Goal: Task Accomplishment & Management: Manage account settings

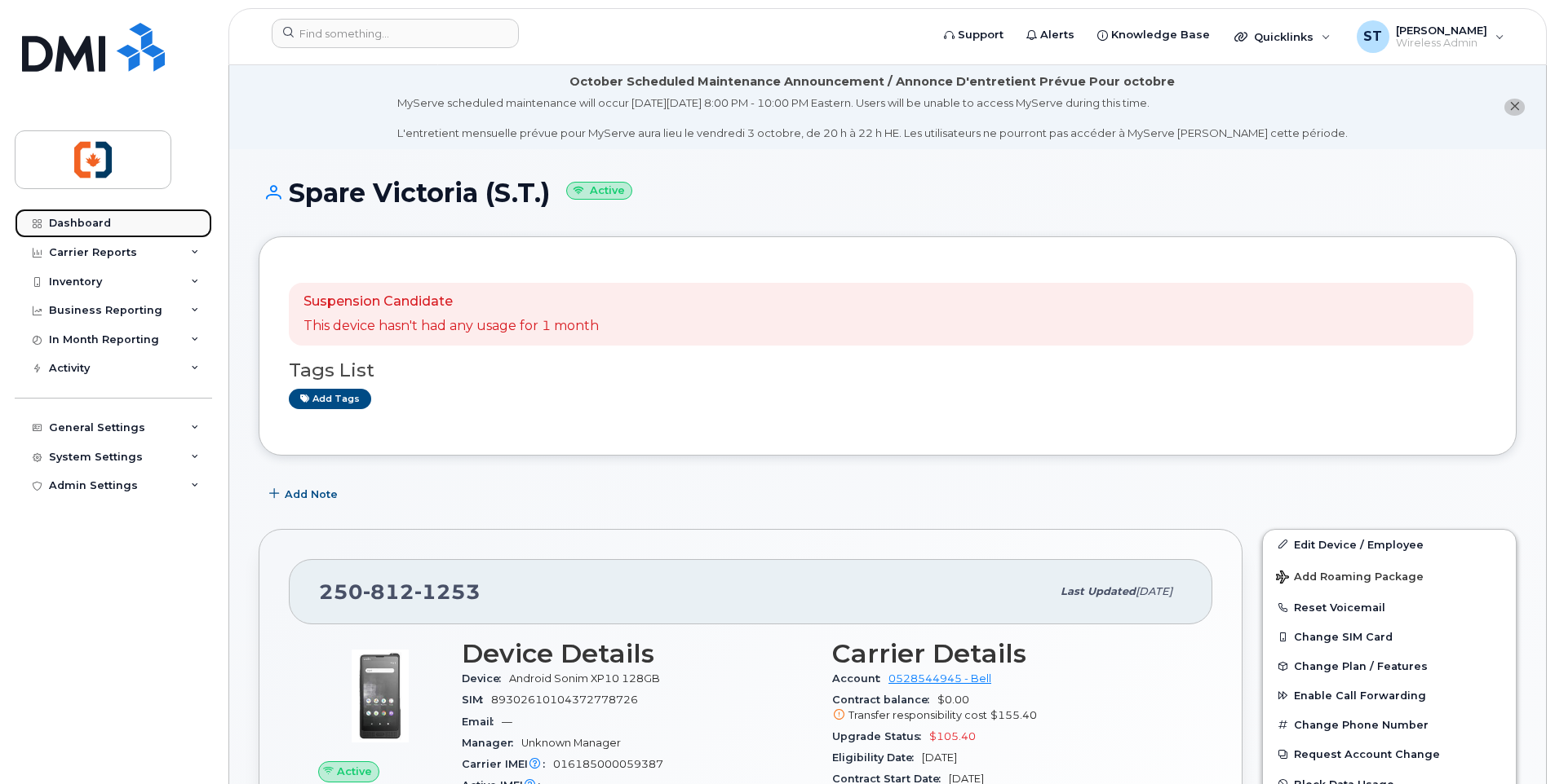
click at [95, 226] on div "Dashboard" at bounding box center [79, 223] width 62 height 13
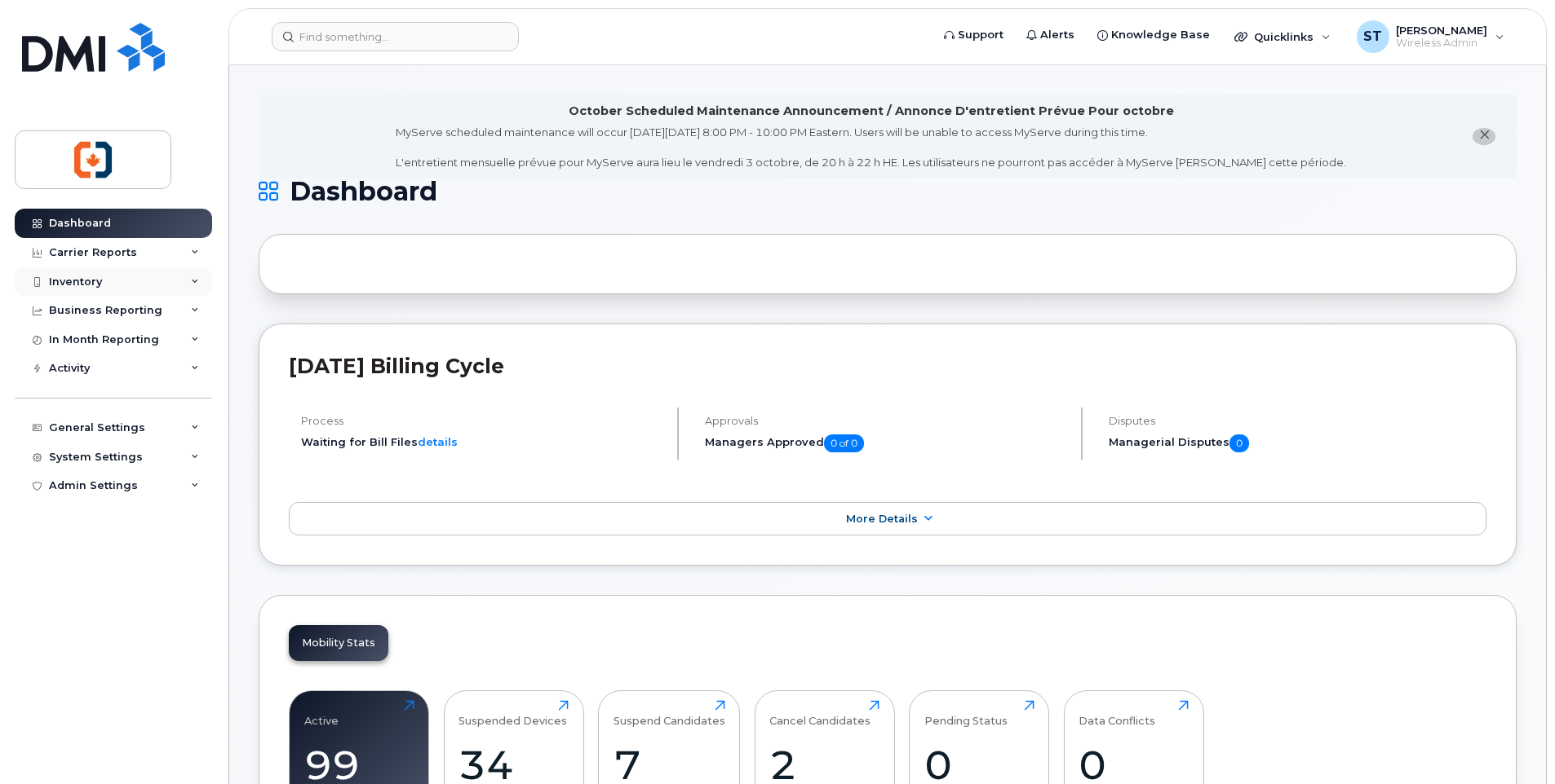
click at [85, 285] on div "Inventory" at bounding box center [74, 282] width 53 height 13
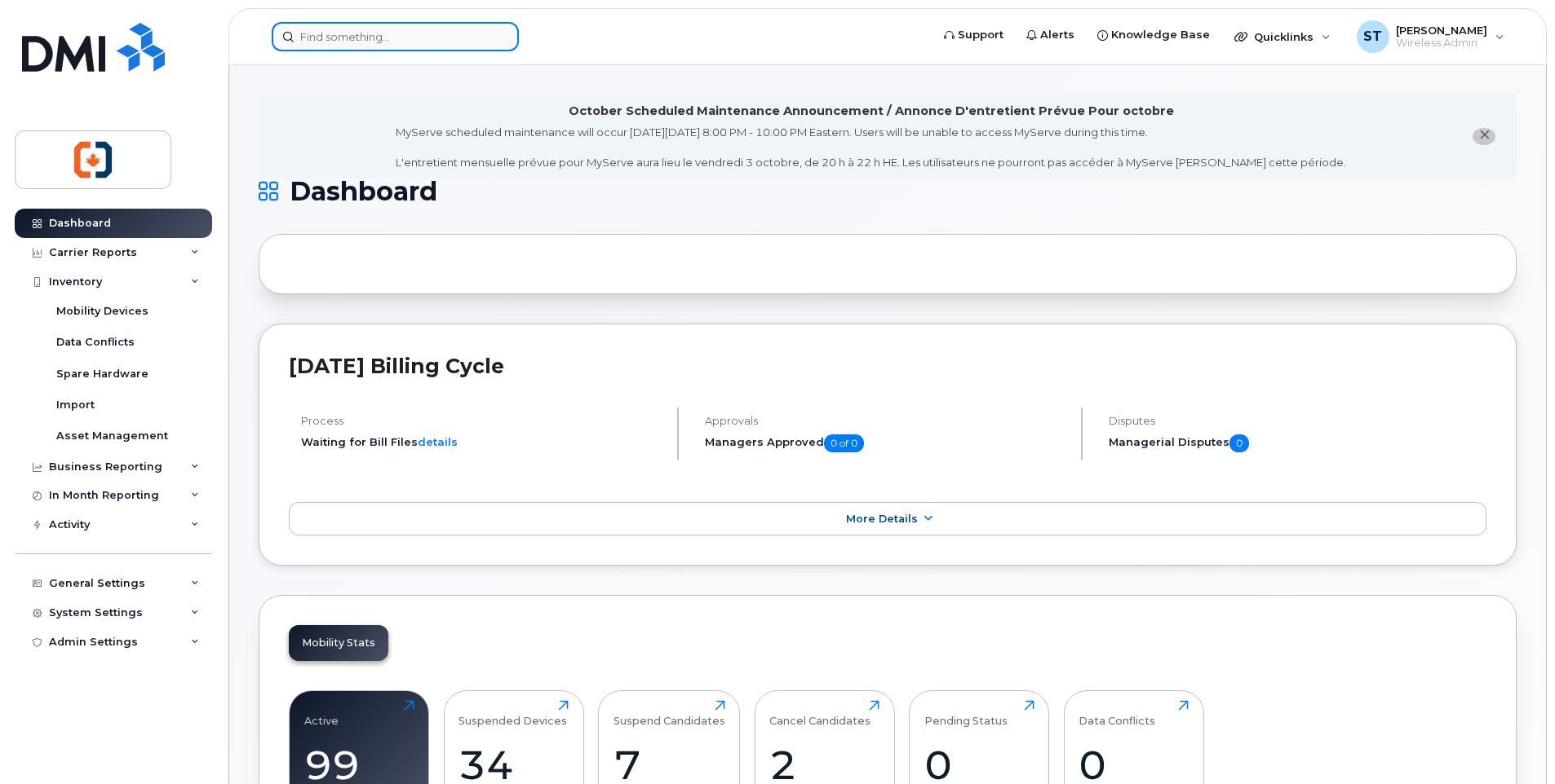
click at [358, 40] on input at bounding box center [395, 37] width 247 height 30
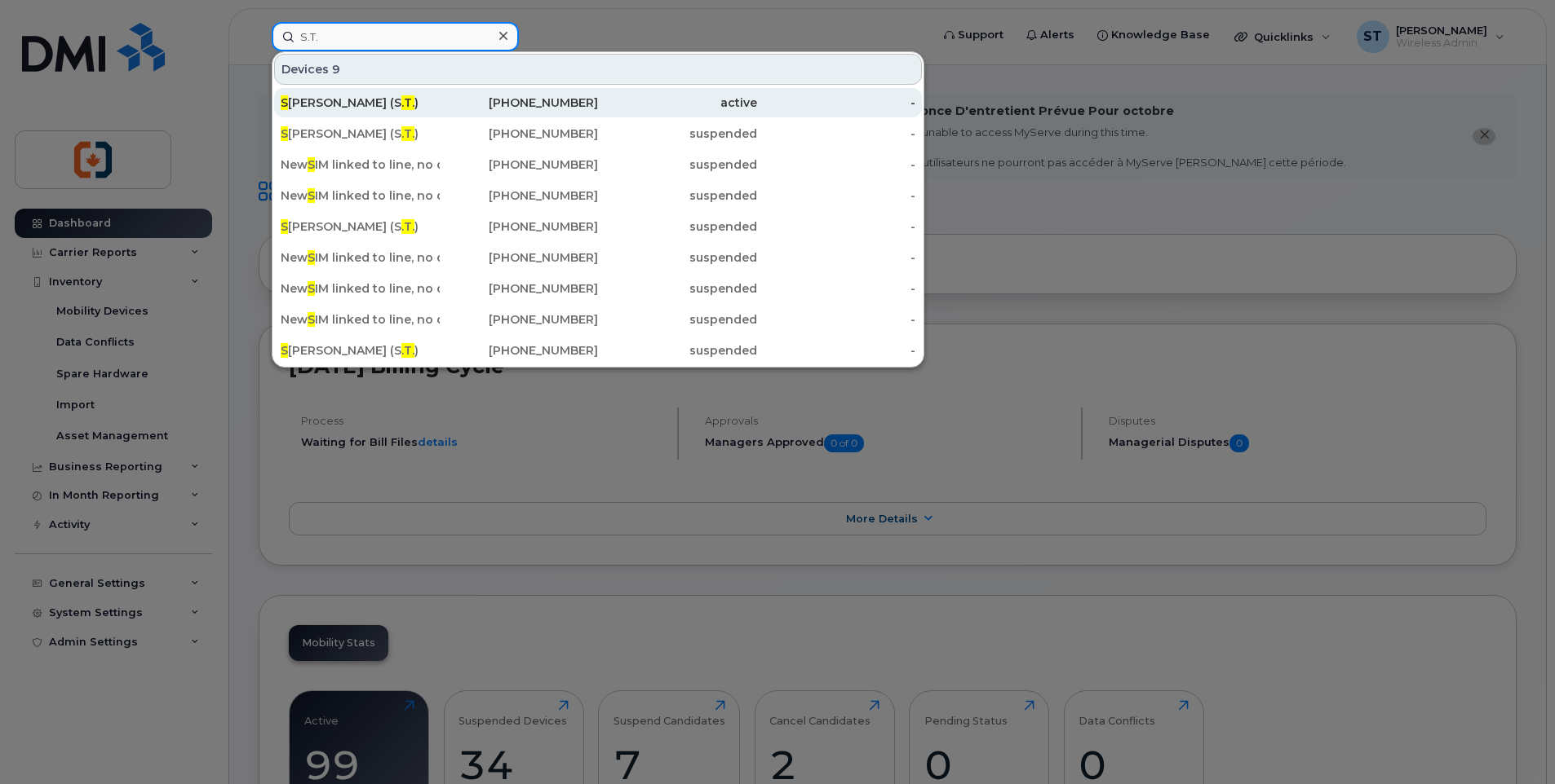
type input "S.T."
click at [547, 105] on div "[PHONE_NUMBER]" at bounding box center [519, 102] width 159 height 16
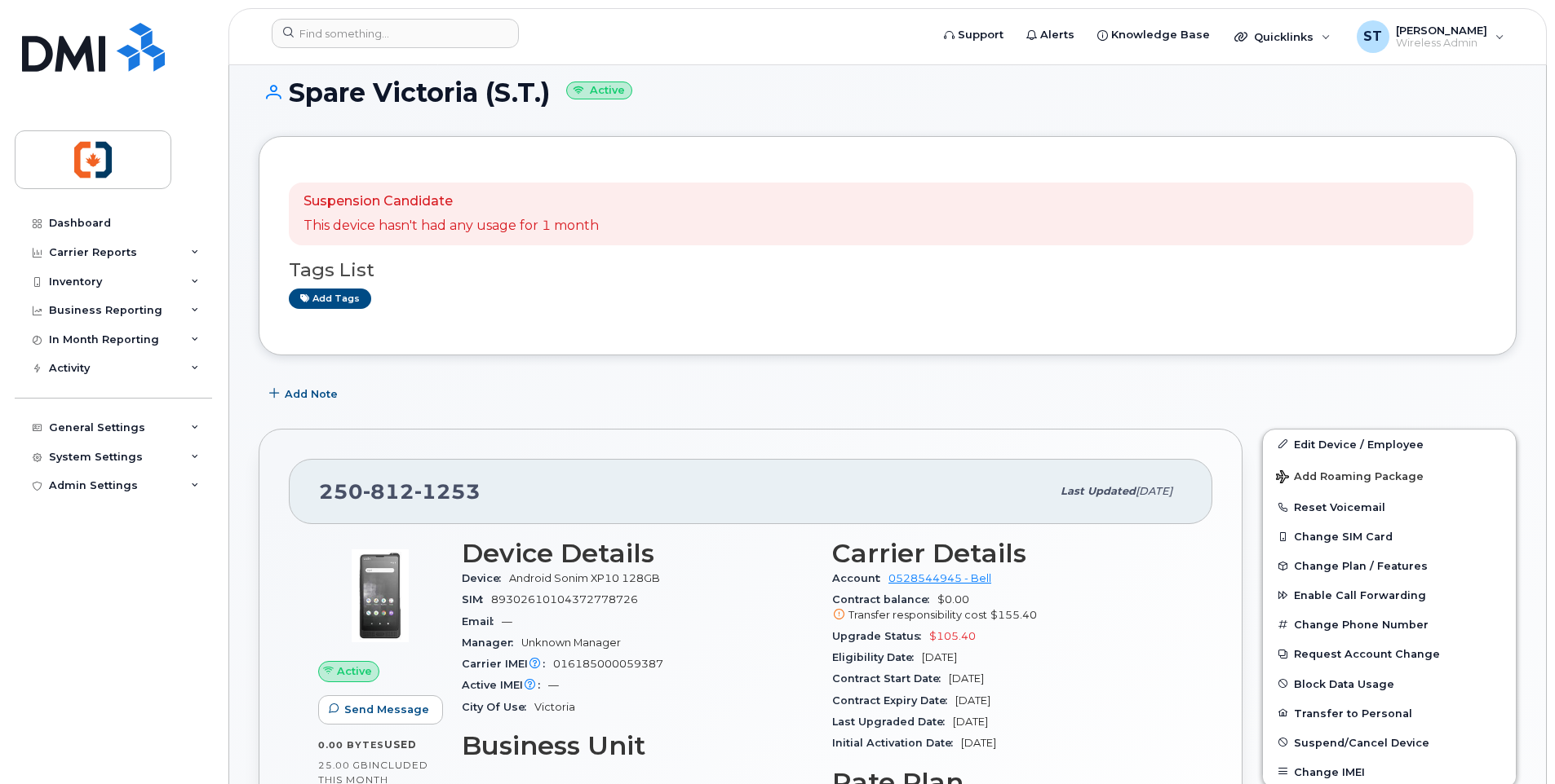
scroll to position [244, 0]
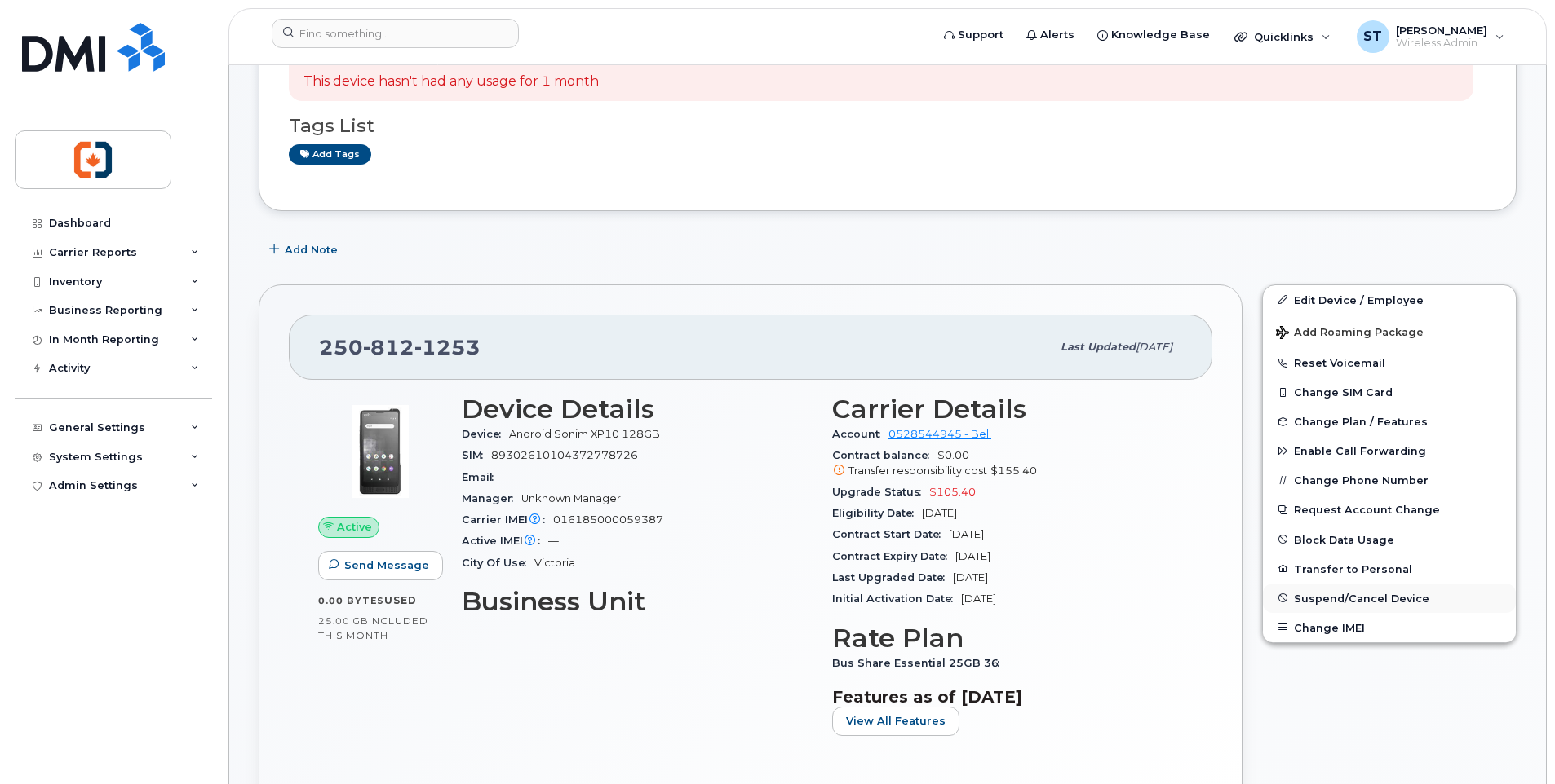
click at [1338, 597] on span "Suspend/Cancel Device" at bounding box center [1361, 597] width 135 height 12
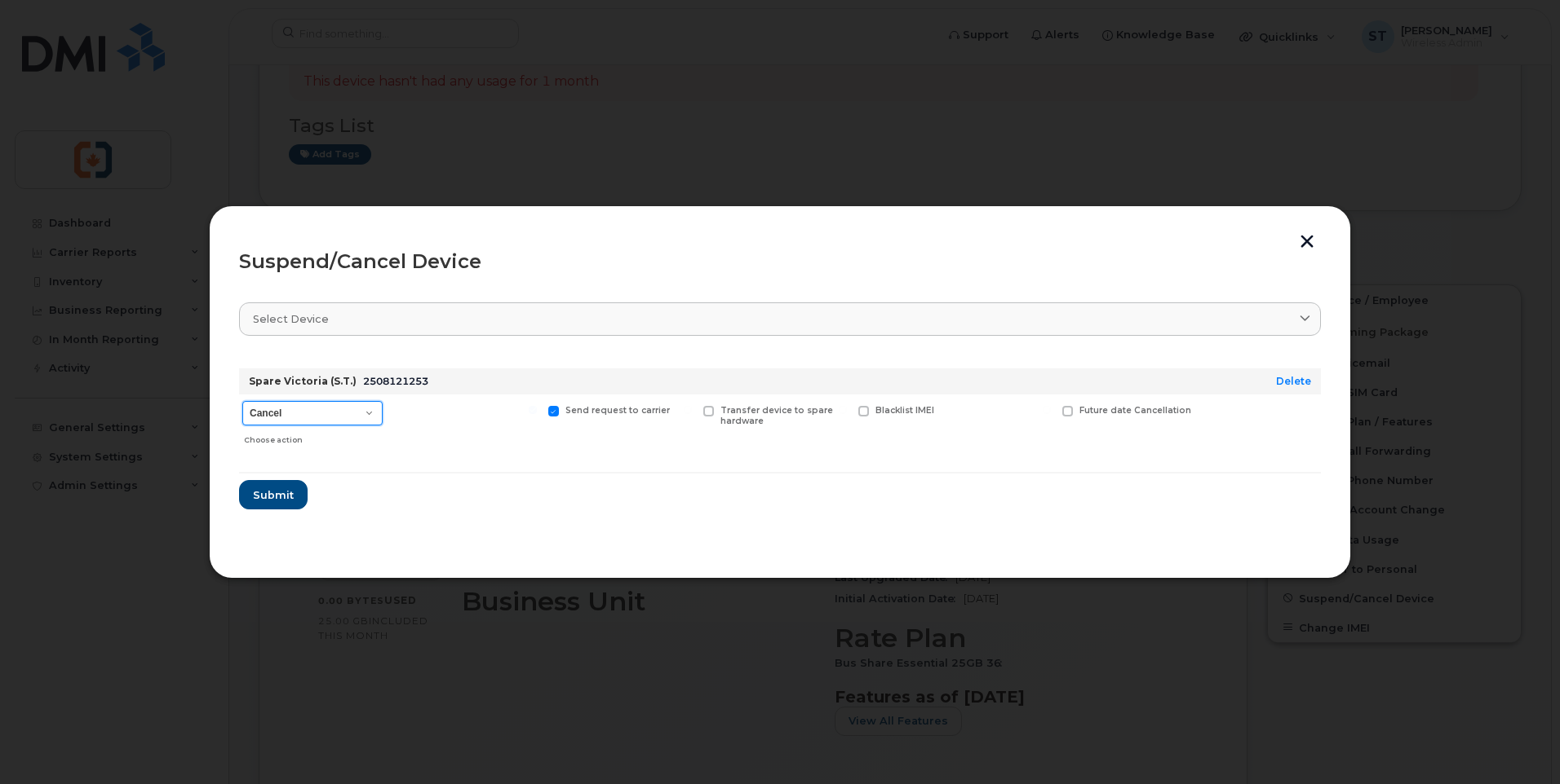
click at [285, 421] on select "Cancel Suspend - Extend Suspension Suspend - Reduced Rate Suspend - Full Rate S…" at bounding box center [312, 413] width 140 height 25
select select "[object Object]"
click at [242, 401] on select "Cancel Suspend - Extend Suspension Suspend - Reduced Rate Suspend - Full Rate S…" at bounding box center [312, 413] width 140 height 25
click at [274, 495] on span "Submit" at bounding box center [272, 495] width 41 height 16
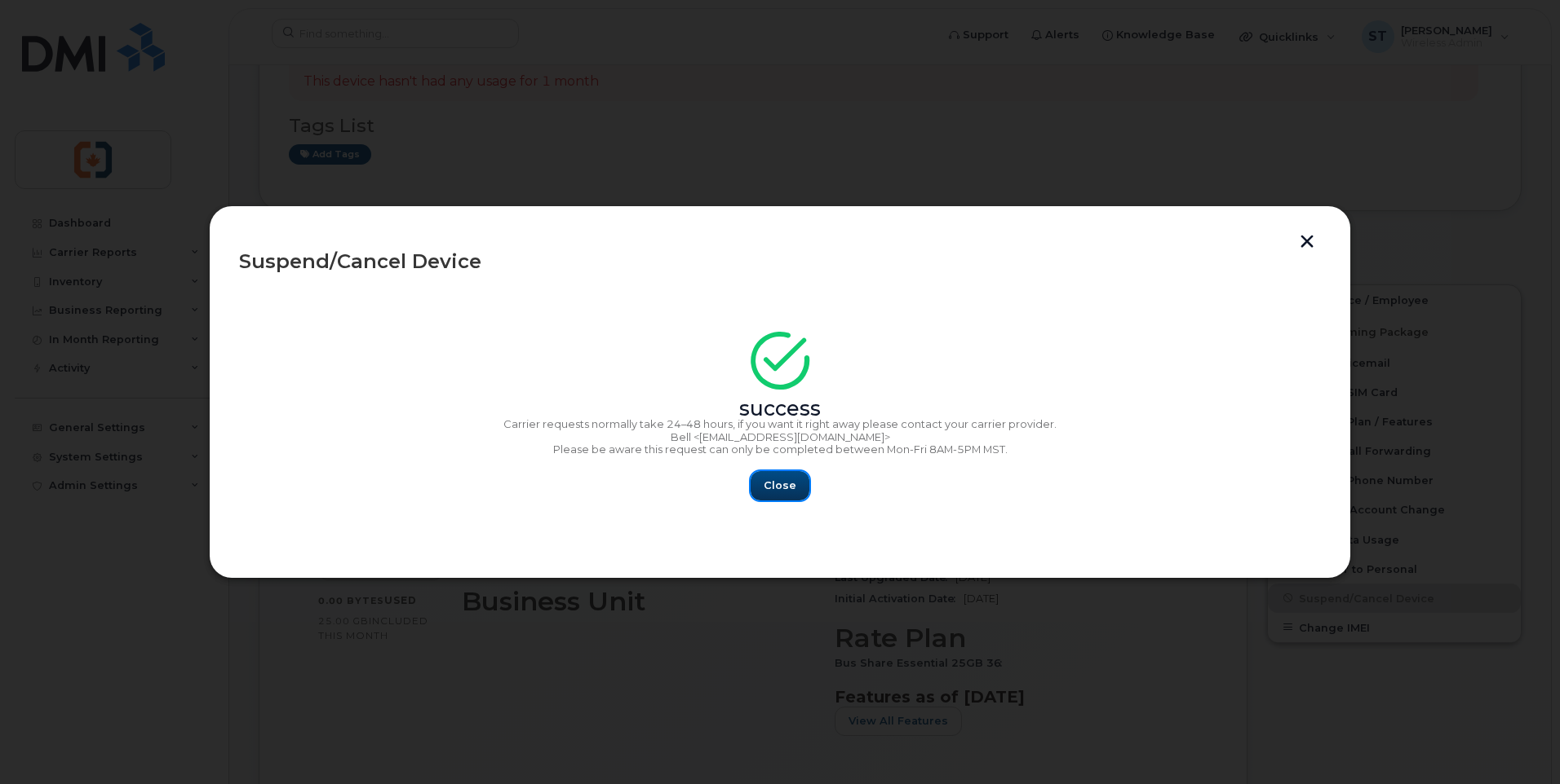
click at [778, 491] on span "Close" at bounding box center [780, 485] width 33 height 16
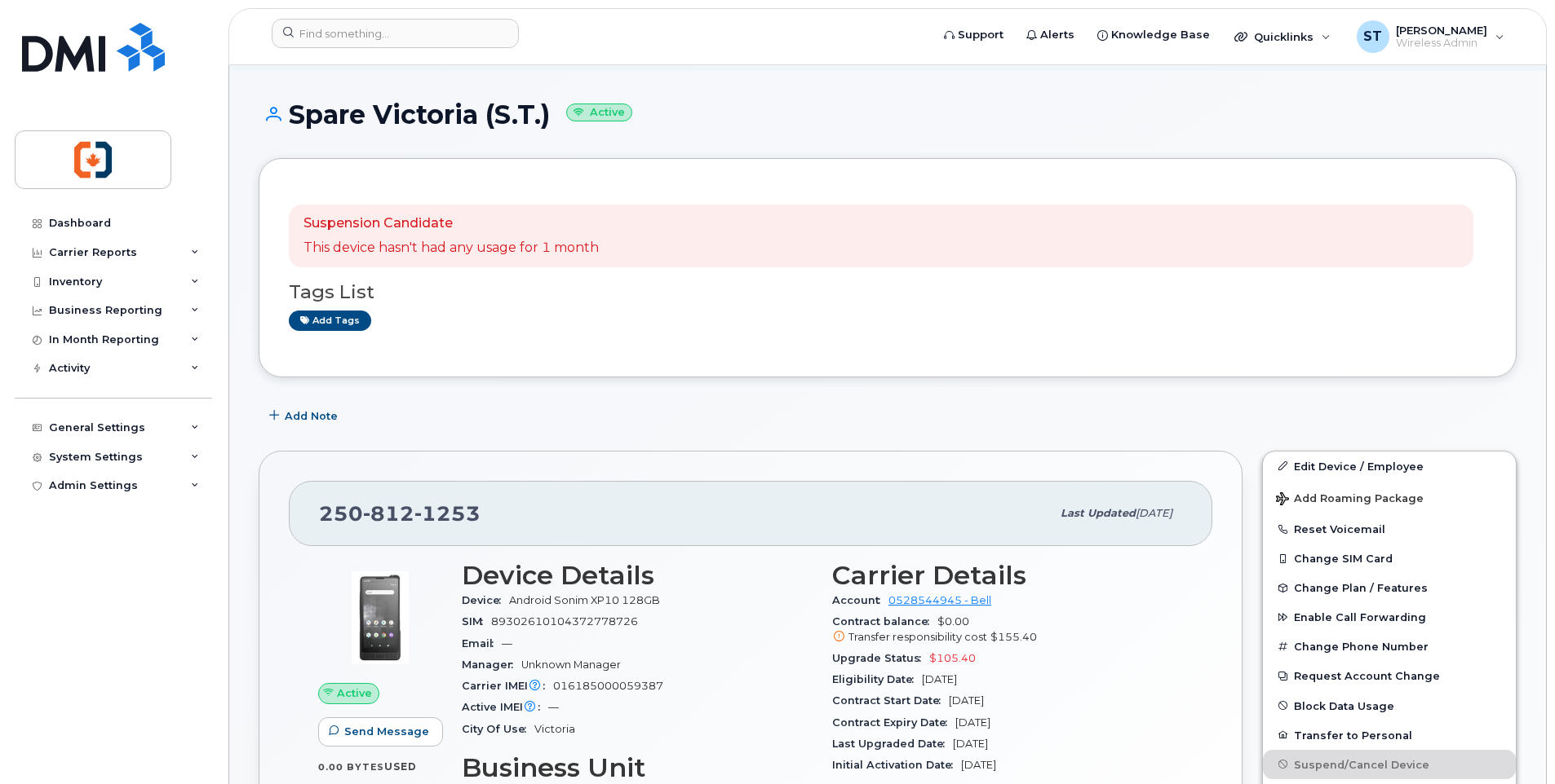
scroll to position [0, 0]
